Goal: Use online tool/utility: Utilize a website feature to perform a specific function

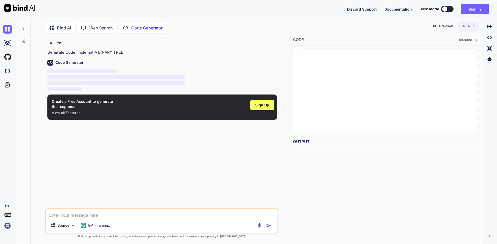
scroll to position [2, 0]
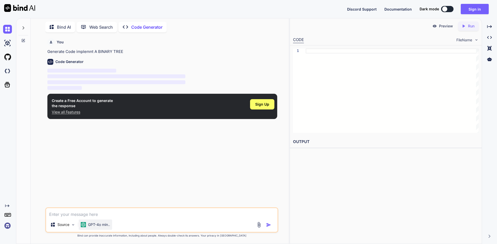
click at [103, 228] on div "GPT-4o min.." at bounding box center [95, 225] width 33 height 10
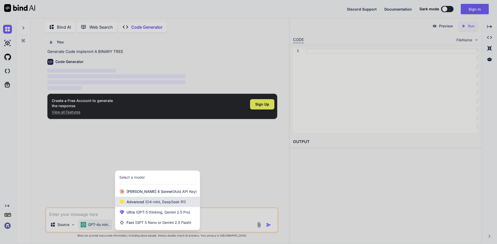
click at [171, 204] on span "Advanced (O4-mini, DeepSeek R1)" at bounding box center [155, 202] width 59 height 5
type textarea "x"
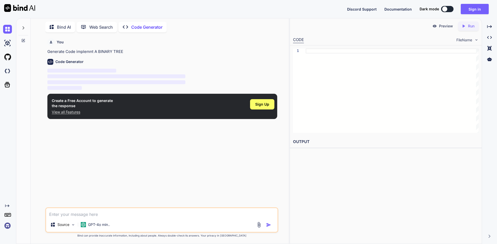
click at [99, 216] on textarea at bounding box center [161, 212] width 231 height 9
click at [7, 56] on img at bounding box center [7, 57] width 9 height 9
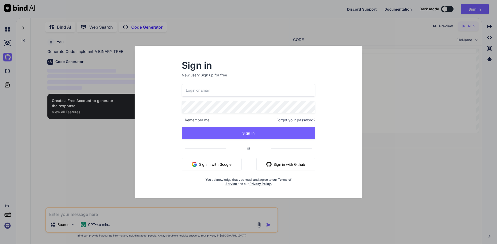
click at [379, 73] on div "Sign in New user? Sign up for free Remember me Forgot your password? Sign In or…" at bounding box center [248, 122] width 497 height 244
